Goal: Task Accomplishment & Management: Use online tool/utility

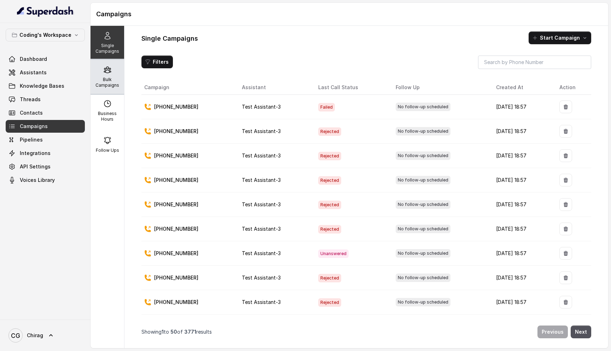
click at [102, 80] on p "Bulk Campaigns" at bounding box center [107, 82] width 28 height 11
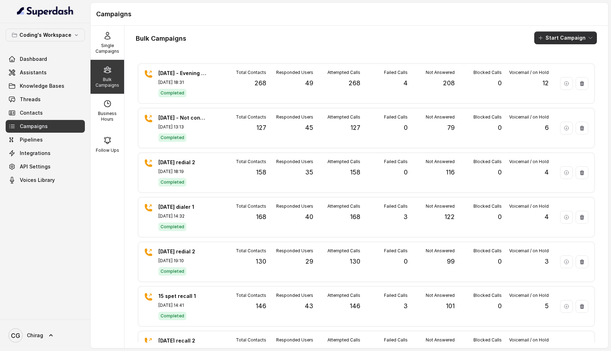
click at [556, 37] on button "Start Campaign" at bounding box center [565, 37] width 63 height 13
click at [571, 65] on div "Call" at bounding box center [556, 65] width 34 height 7
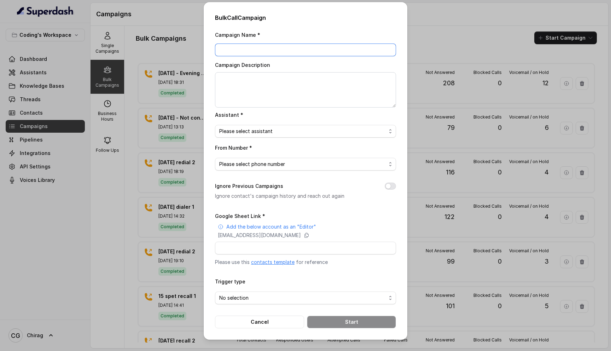
click at [275, 48] on input "Campaign Name *" at bounding box center [305, 49] width 181 height 13
type input "[DATE] - 280 Leads - fresh and callback"
click at [285, 84] on textarea "Campaign Description" at bounding box center [305, 89] width 181 height 35
paste textarea "[DATE] - 280 Leads - fresh and callback"
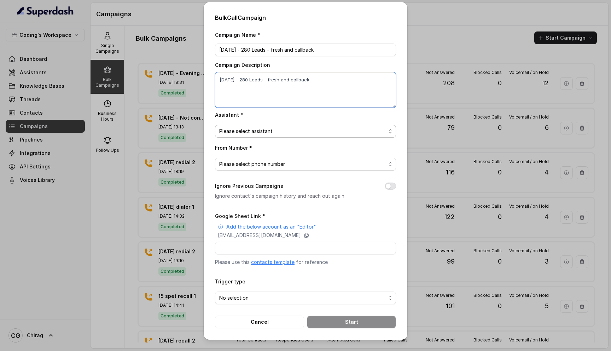
type textarea "[DATE] - 280 Leads - fresh and callback"
click at [257, 128] on span "Please select assistant" at bounding box center [302, 131] width 167 height 8
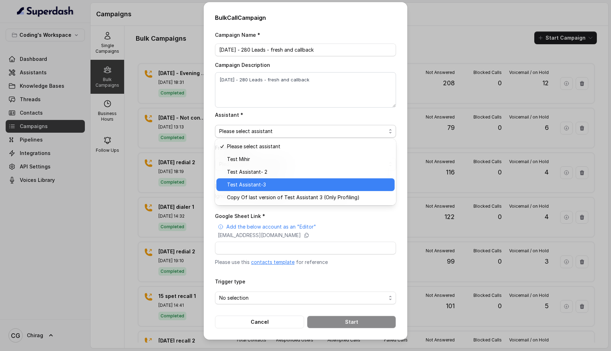
click at [284, 183] on span "Test Assistant-3" at bounding box center [308, 184] width 163 height 8
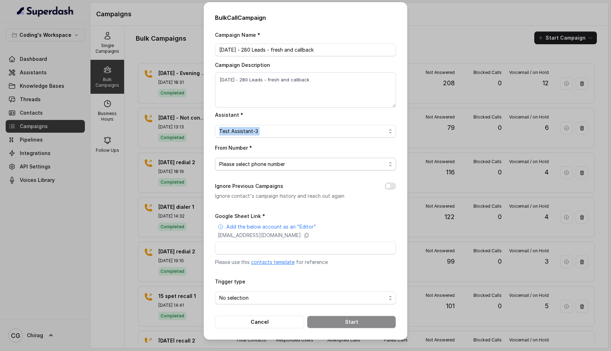
click at [253, 161] on span "Please select phone number" at bounding box center [302, 164] width 167 height 8
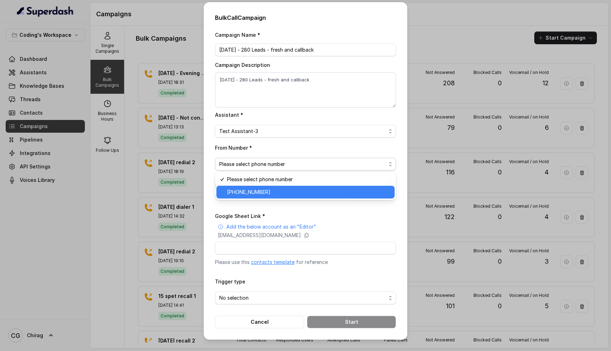
click at [271, 192] on span "[PHONE_NUMBER]" at bounding box center [308, 192] width 163 height 8
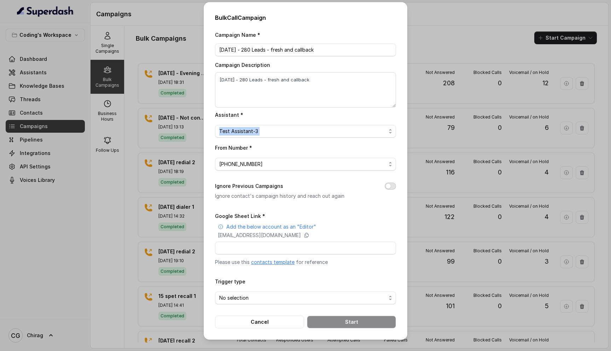
click at [388, 186] on button "Ignore Previous Campaigns" at bounding box center [390, 185] width 11 height 7
click at [310, 298] on span "No selection" at bounding box center [302, 297] width 167 height 8
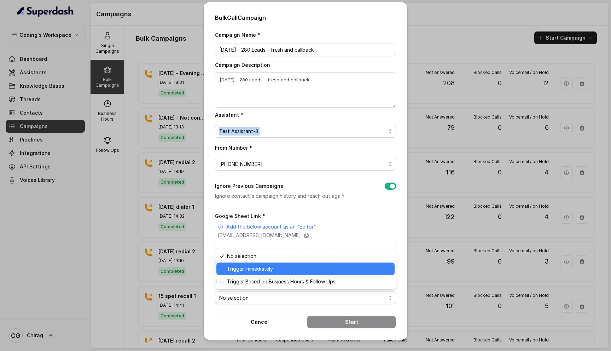
click at [299, 270] on span "Trigger Immediately" at bounding box center [308, 268] width 163 height 8
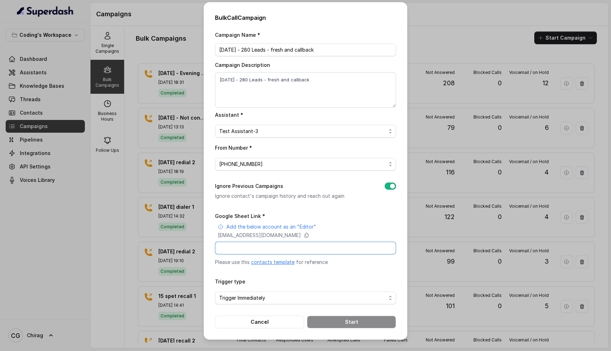
click at [270, 245] on input "Google Sheet Link *" at bounding box center [305, 247] width 181 height 13
paste input "[URL][DOMAIN_NAME]"
type input "[URL][DOMAIN_NAME]"
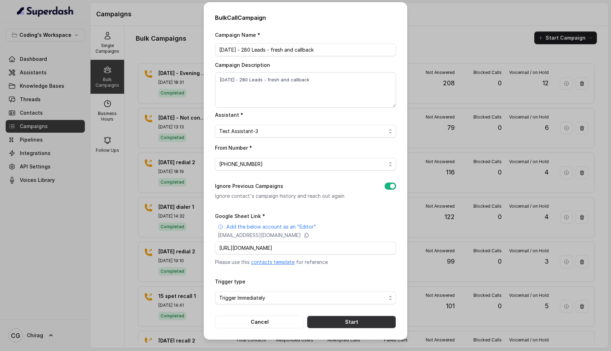
click at [348, 320] on button "Start" at bounding box center [351, 321] width 89 height 13
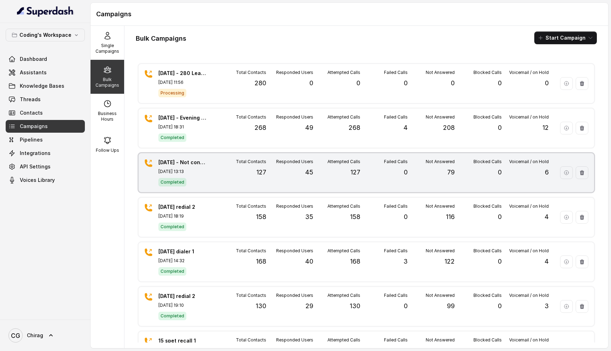
click at [260, 190] on div "[DATE] - Not connected and Callback Leads - 127 leads [DATE] 13:13 Completed To…" at bounding box center [366, 172] width 455 height 39
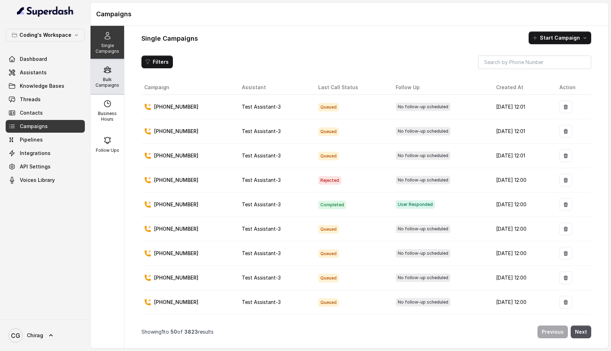
click at [102, 72] on div "Bulk Campaigns" at bounding box center [108, 77] width 34 height 34
